Goal: Information Seeking & Learning: Learn about a topic

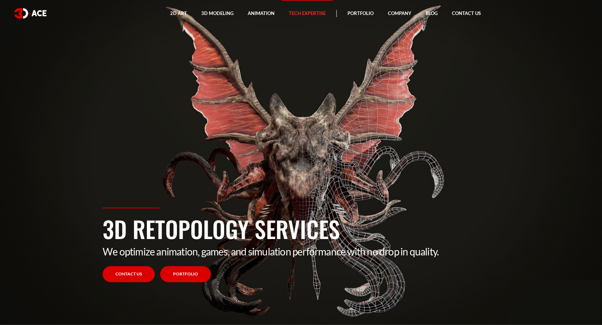
click at [201, 280] on link "Portfolio" at bounding box center [185, 275] width 51 height 16
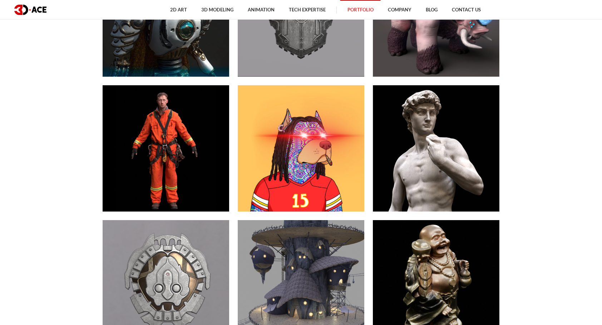
scroll to position [965, 0]
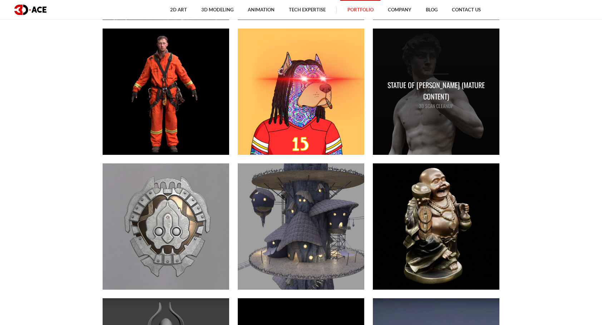
click at [437, 102] on p "3D Scan Cleanup" at bounding box center [436, 106] width 112 height 8
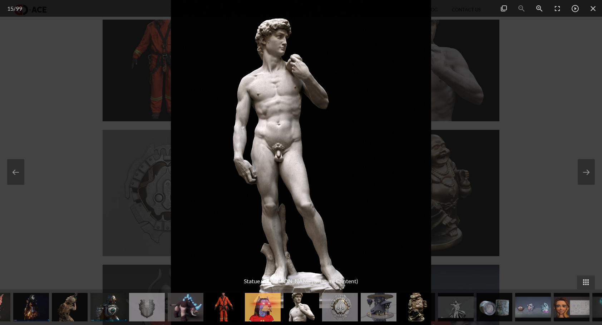
scroll to position [1000, 0]
click at [267, 315] on img at bounding box center [263, 307] width 36 height 29
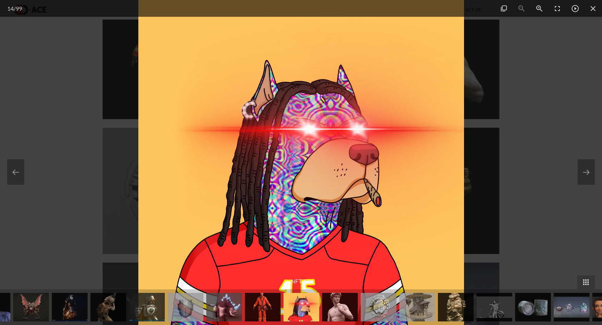
click at [267, 315] on img at bounding box center [263, 307] width 36 height 29
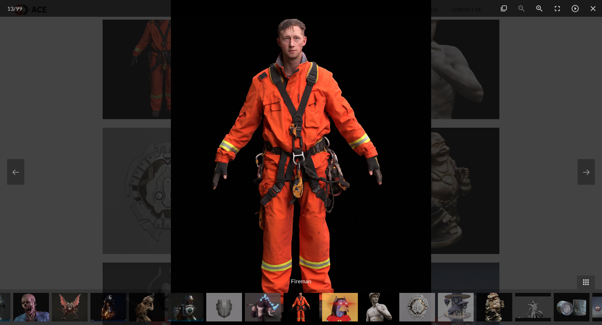
click at [256, 312] on img at bounding box center [263, 307] width 36 height 29
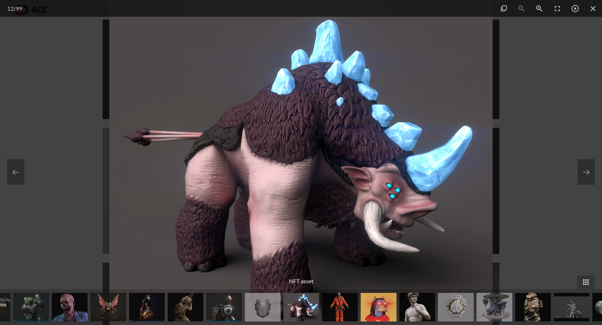
click at [346, 315] on img at bounding box center [340, 307] width 36 height 29
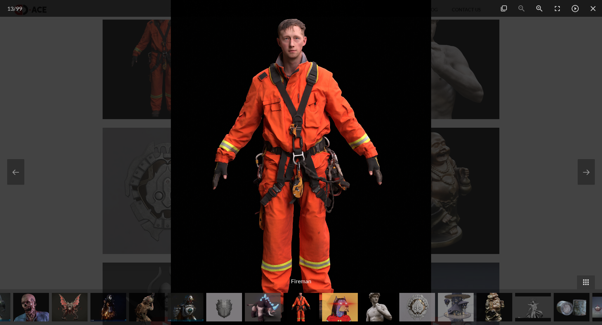
click at [60, 307] on img at bounding box center [70, 307] width 36 height 29
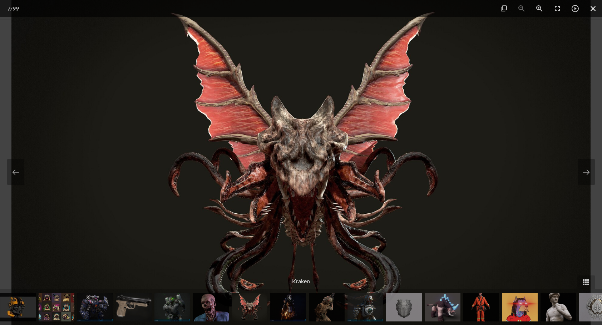
click at [590, 7] on span at bounding box center [593, 8] width 18 height 17
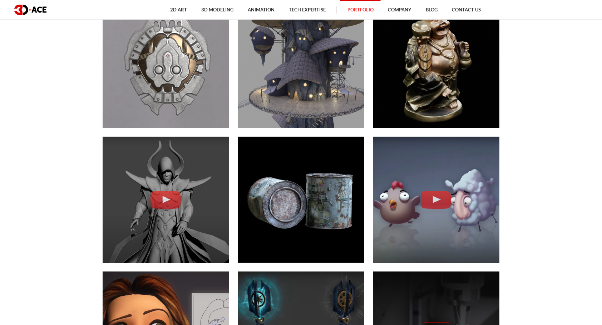
scroll to position [1108, 0]
